Goal: Task Accomplishment & Management: Manage account settings

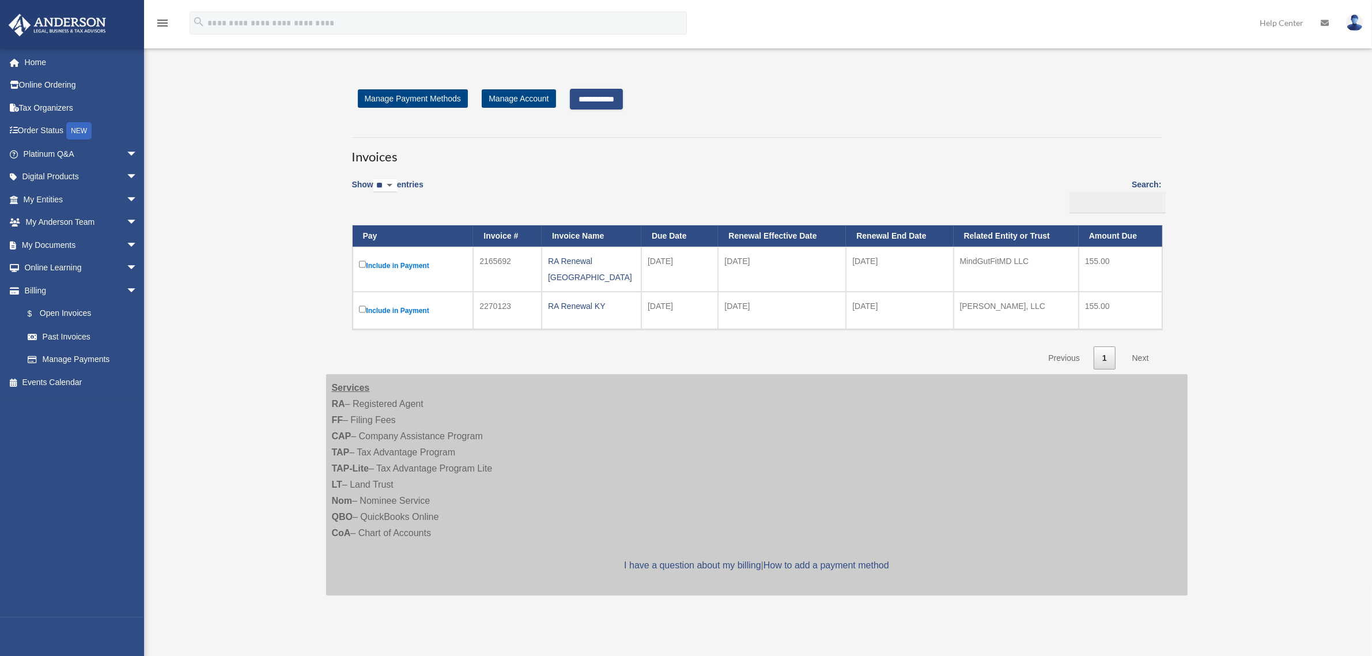
click at [620, 102] on input "**********" at bounding box center [596, 99] width 53 height 21
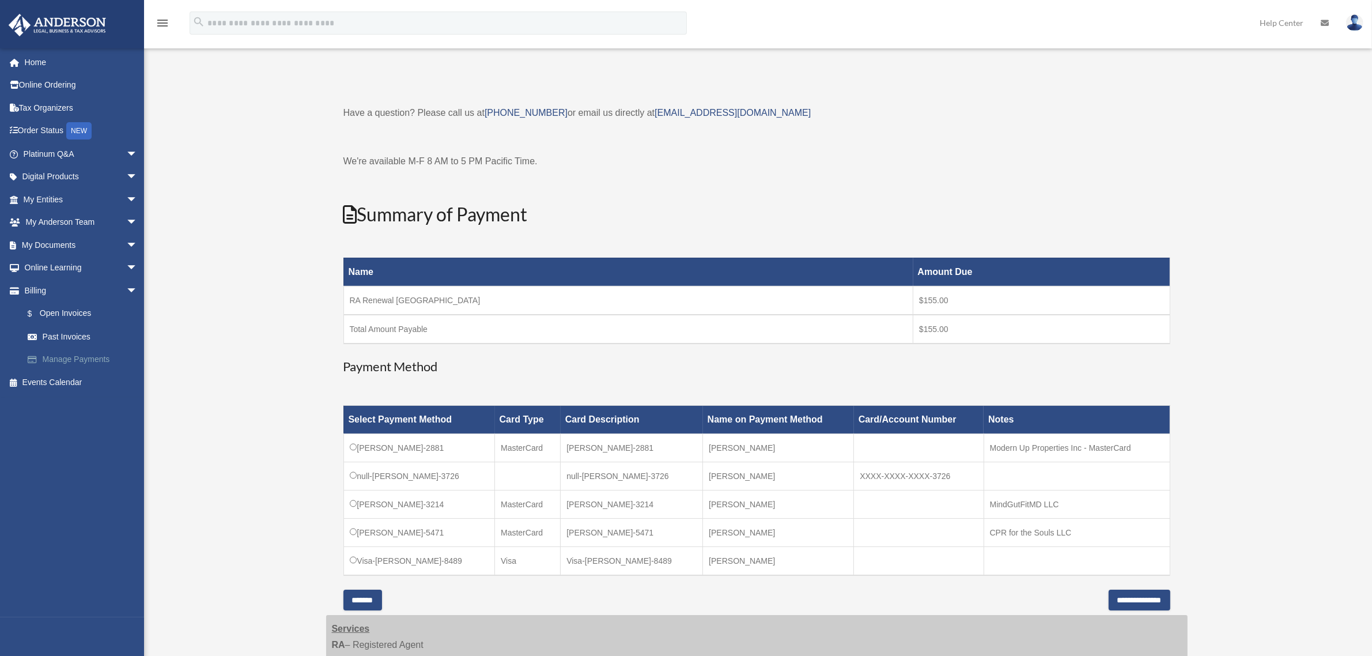
click at [59, 354] on link "Manage Payments" at bounding box center [85, 359] width 139 height 23
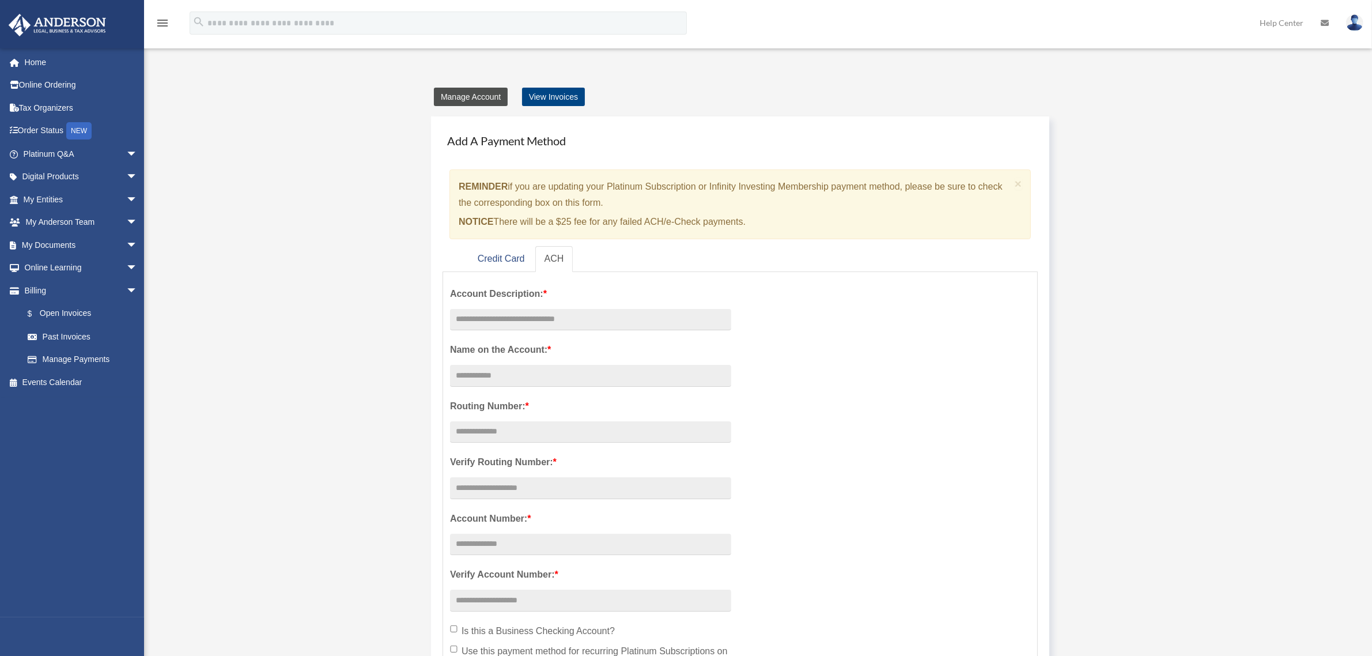
click at [456, 92] on link "Manage Account" at bounding box center [471, 97] width 74 height 18
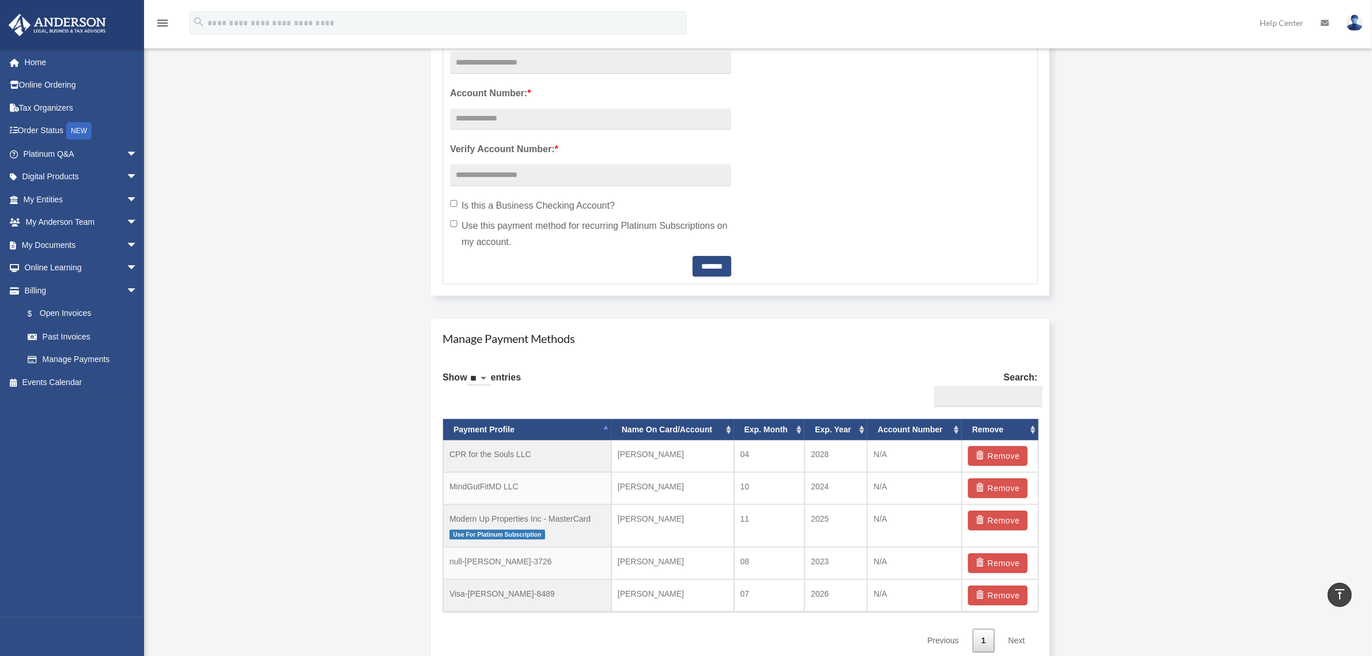
scroll to position [720, 0]
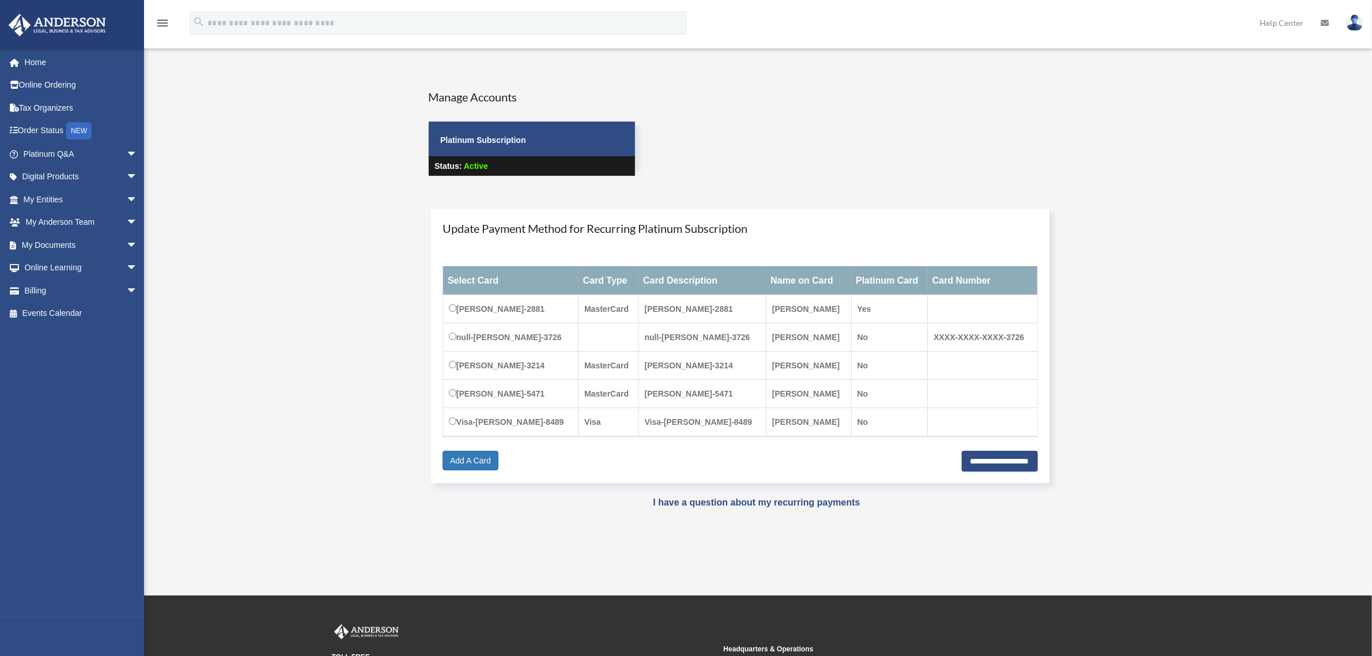
click at [809, 139] on div "Manage Accounts Platinum Subscription Status: Active" at bounding box center [756, 143] width 674 height 108
click at [526, 368] on td "MC-James-Milward-3214" at bounding box center [510, 365] width 135 height 28
click at [624, 176] on p "Status: Active" at bounding box center [532, 166] width 206 height 20
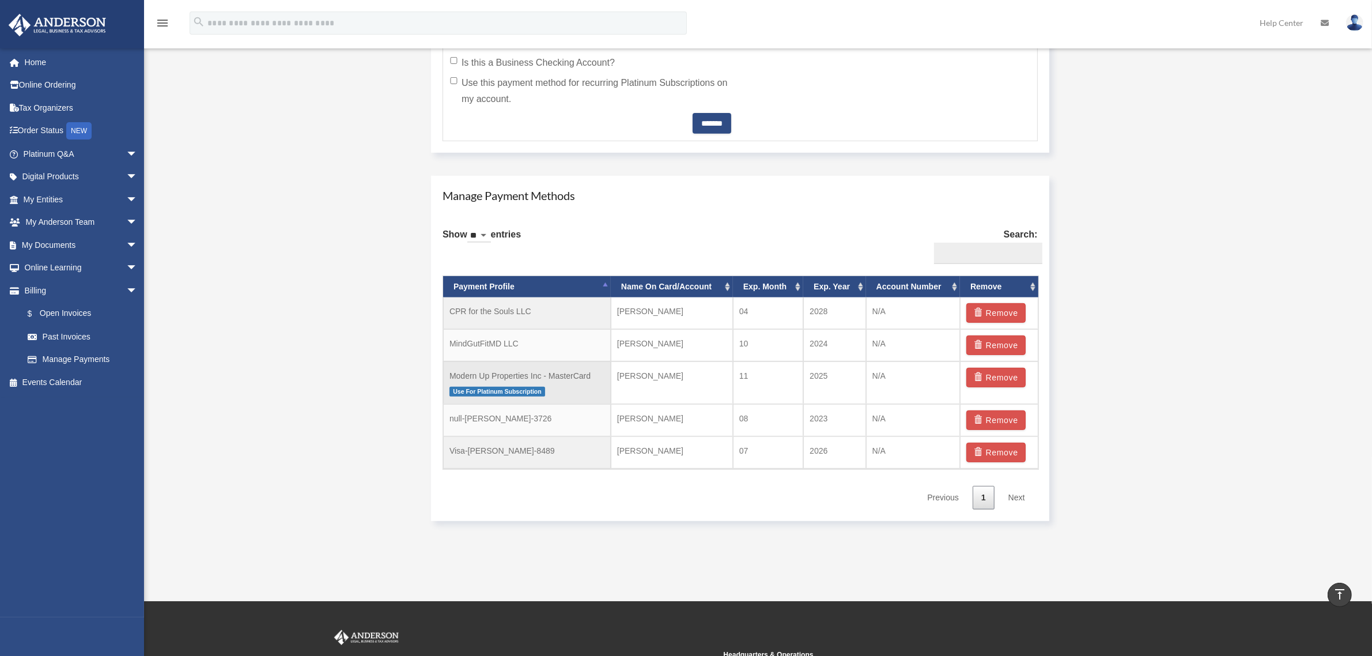
scroll to position [720, 0]
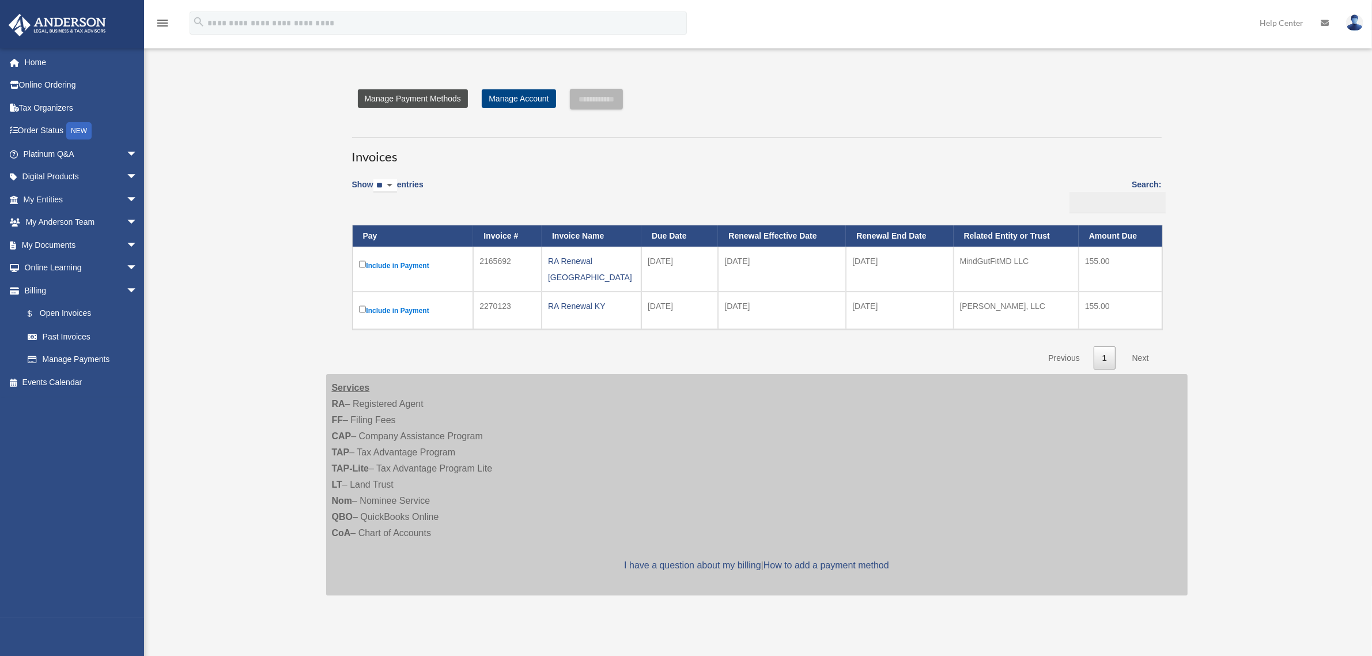
click at [428, 99] on link "Manage Payment Methods" at bounding box center [413, 98] width 110 height 18
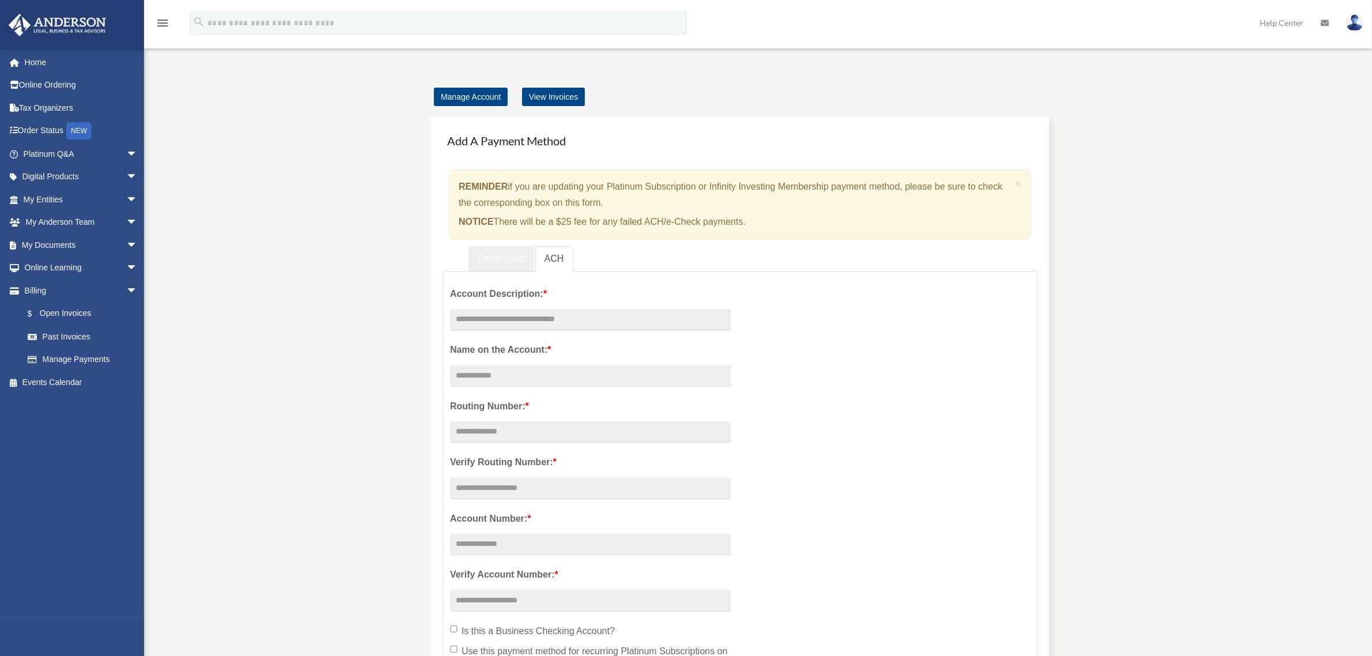
click at [513, 260] on link "Credit Card" at bounding box center [501, 259] width 66 height 26
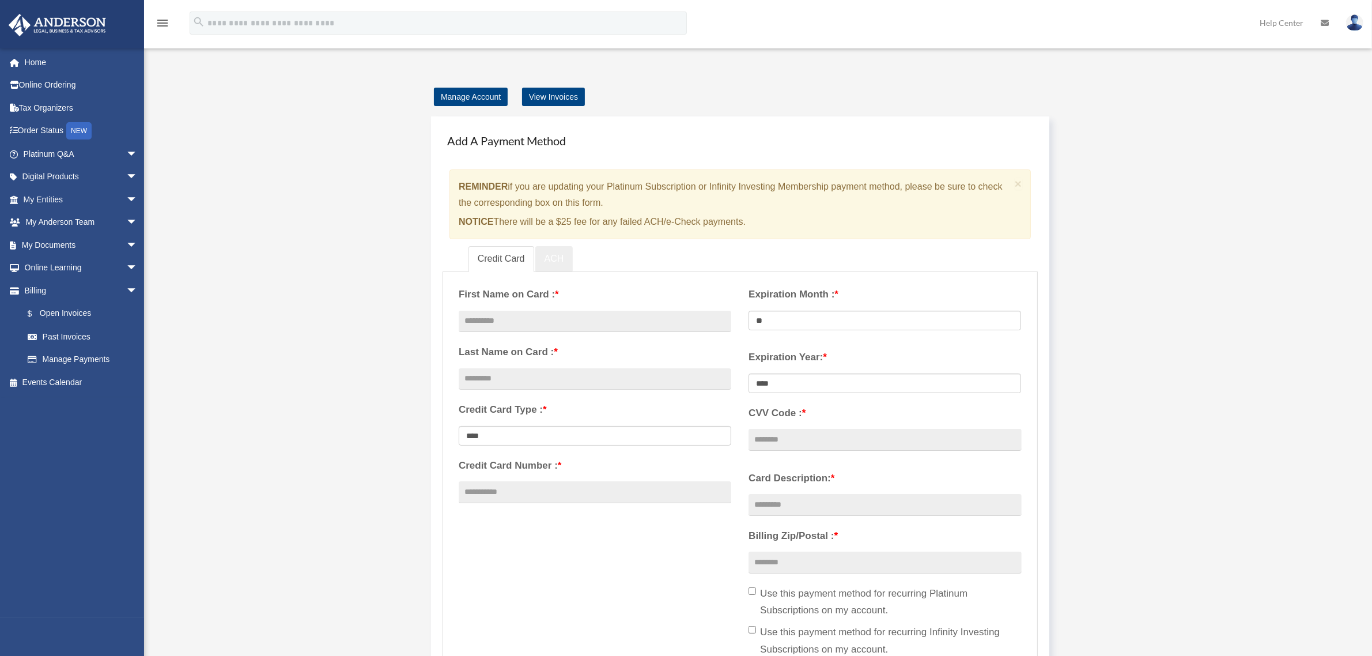
click at [563, 258] on link "ACH" at bounding box center [554, 259] width 38 height 26
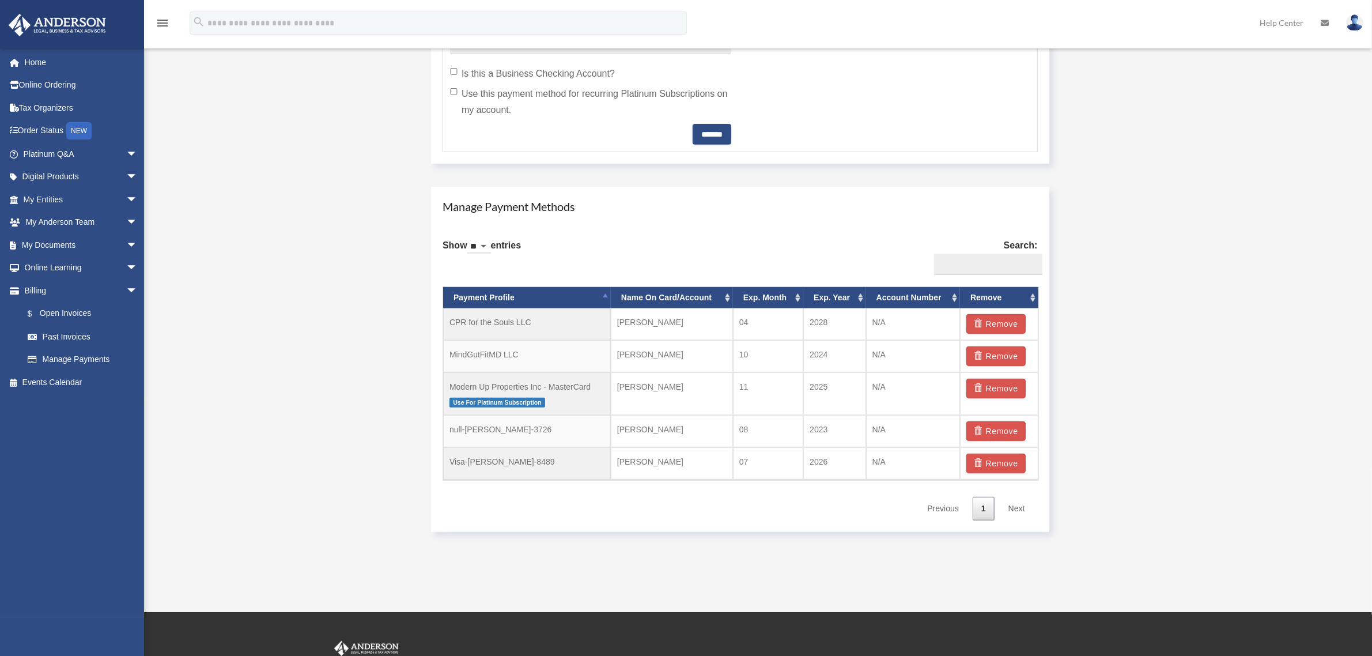
scroll to position [576, 0]
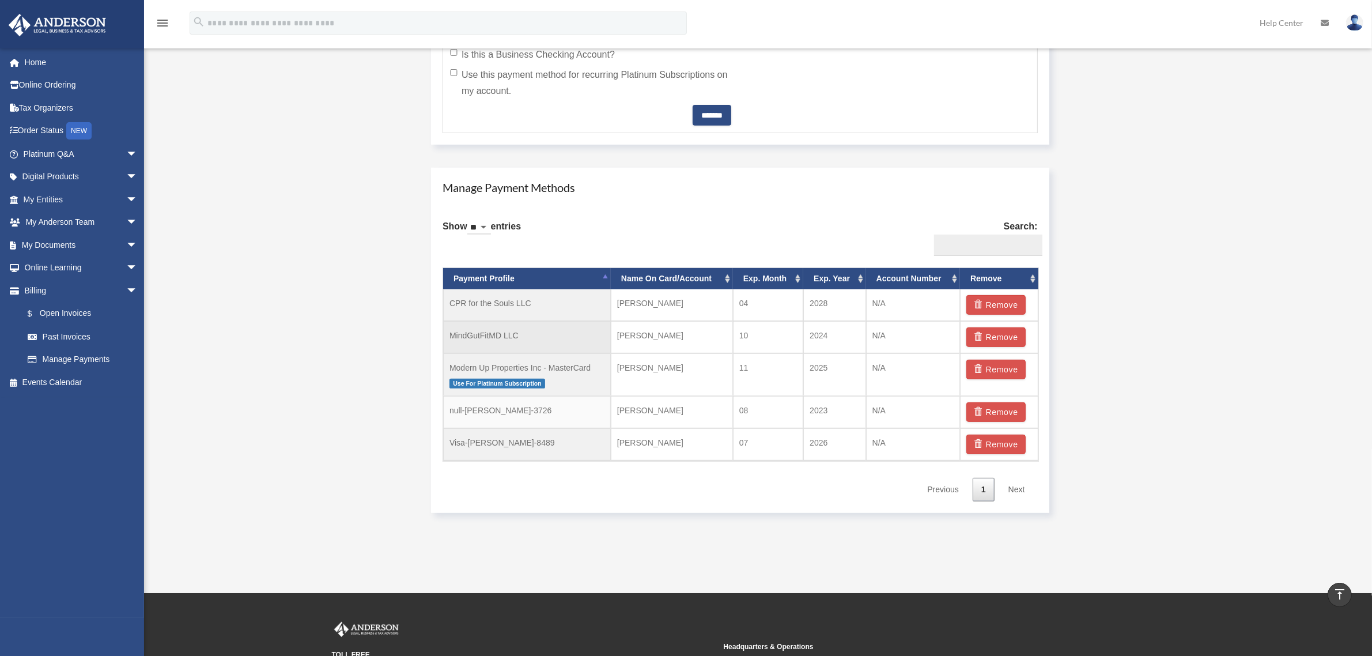
click at [741, 334] on td "10" at bounding box center [768, 337] width 70 height 32
click at [479, 333] on td "MindGutFitMD LLC" at bounding box center [527, 337] width 168 height 32
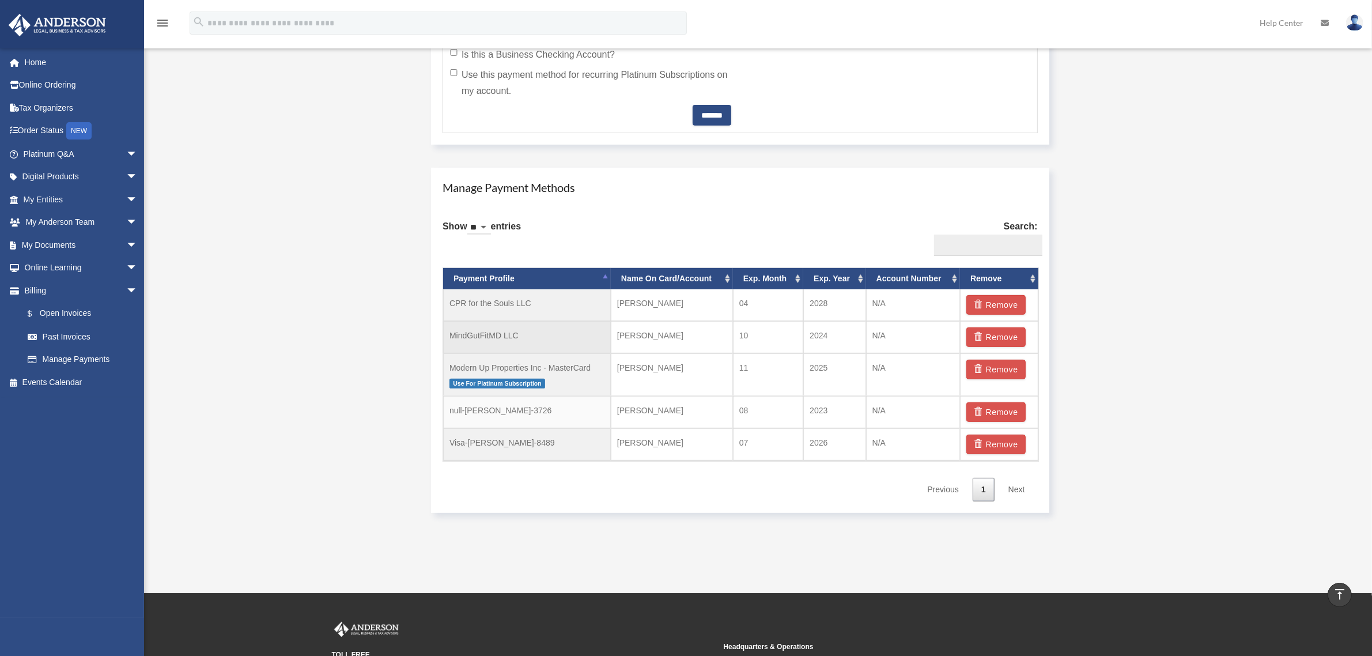
click at [688, 349] on td "[PERSON_NAME]" at bounding box center [672, 337] width 122 height 32
click at [664, 335] on td "[PERSON_NAME]" at bounding box center [672, 337] width 122 height 32
click at [1034, 277] on th "Remove" at bounding box center [999, 278] width 78 height 21
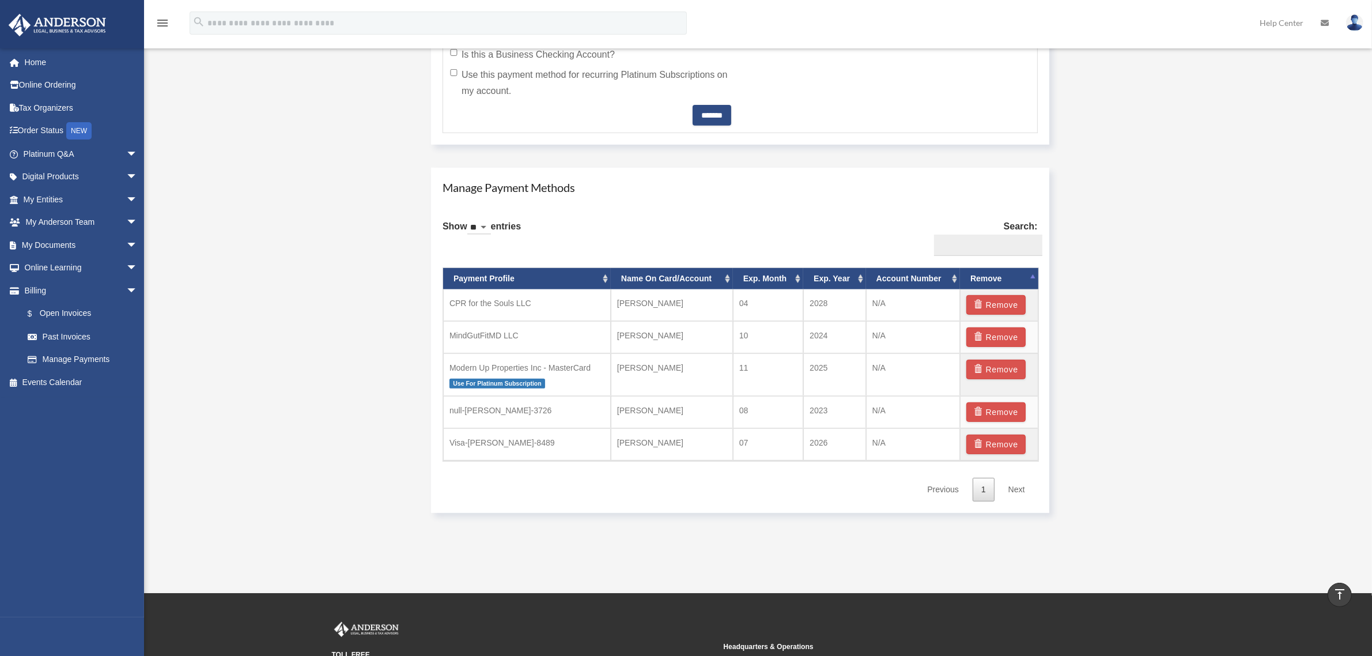
click at [1032, 277] on th "Remove" at bounding box center [999, 278] width 78 height 21
drag, startPoint x: 744, startPoint y: 338, endPoint x: 876, endPoint y: 336, distance: 131.9
click at [876, 336] on tr "MindGutFitMD LLC James Milward 10 2024 N/A Remove" at bounding box center [740, 337] width 595 height 32
click at [823, 346] on td "2024" at bounding box center [834, 337] width 63 height 32
click at [822, 343] on td "2024" at bounding box center [834, 337] width 63 height 32
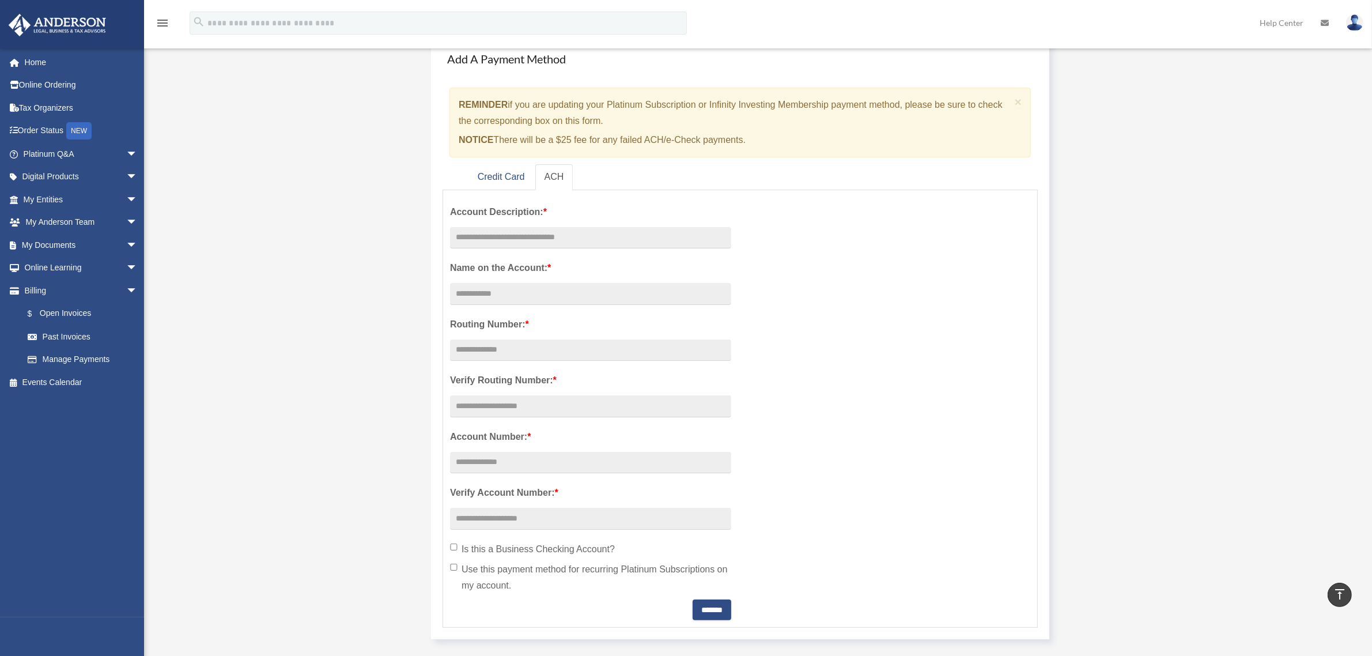
scroll to position [0, 0]
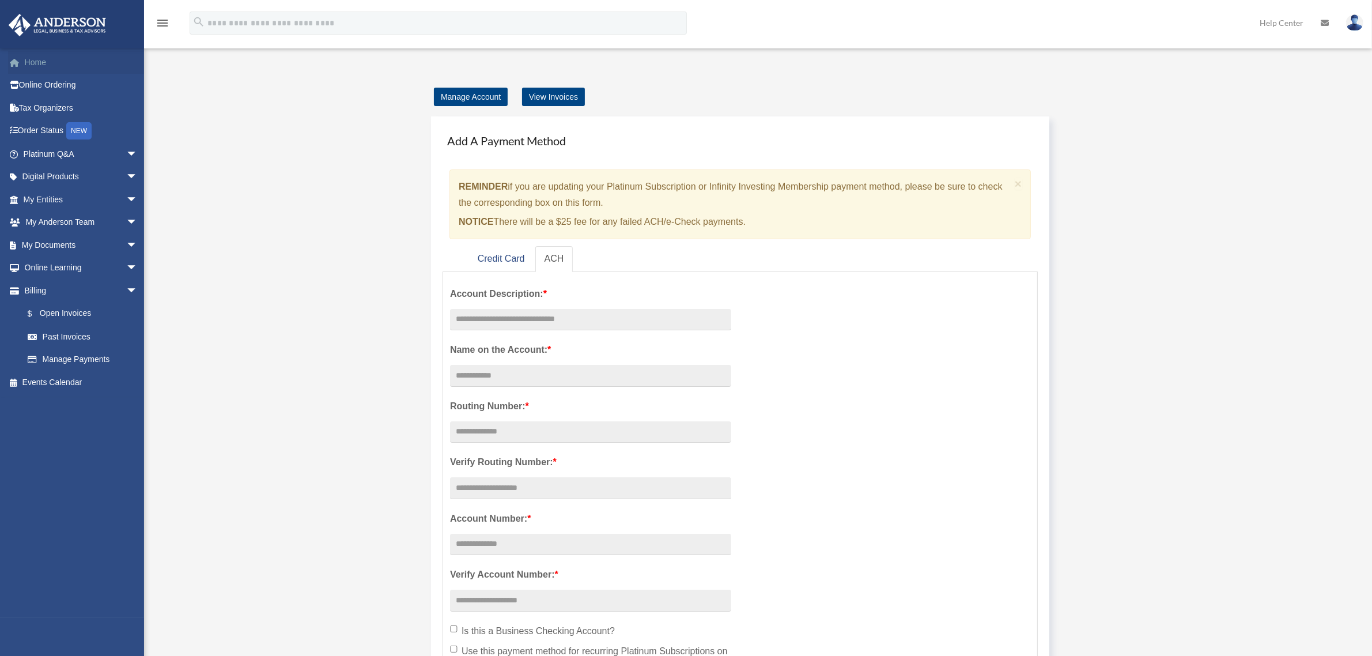
click at [32, 62] on link "Home" at bounding box center [81, 62] width 147 height 23
